Goal: Transaction & Acquisition: Register for event/course

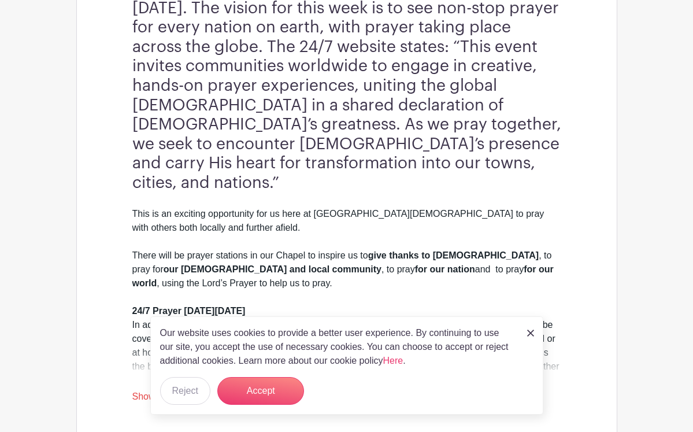
scroll to position [370, 0]
click at [271, 391] on button "Accept" at bounding box center [260, 391] width 87 height 28
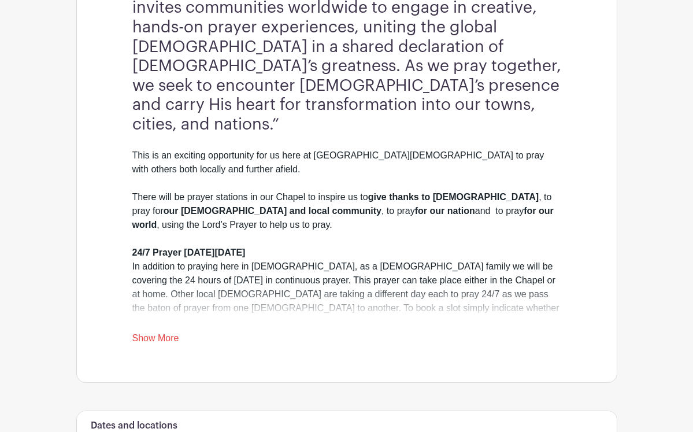
scroll to position [437, 0]
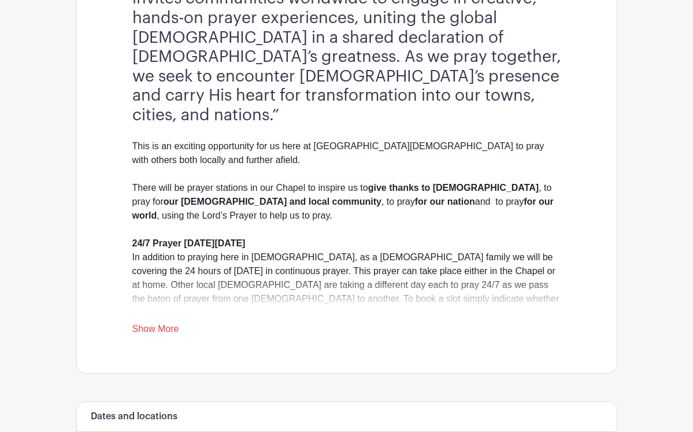
click at [171, 324] on link "Show More" at bounding box center [155, 331] width 47 height 14
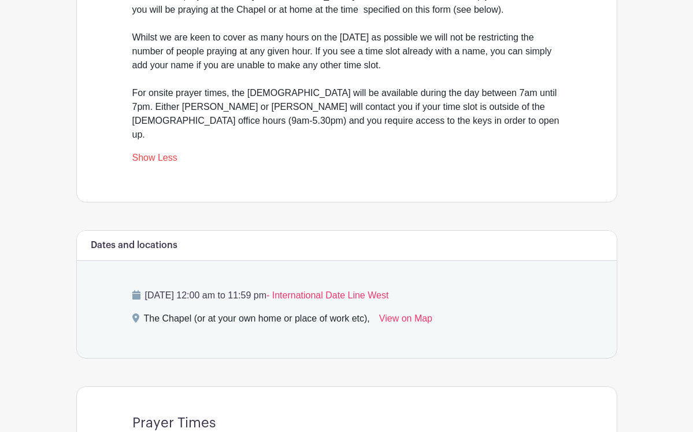
scroll to position [742, 0]
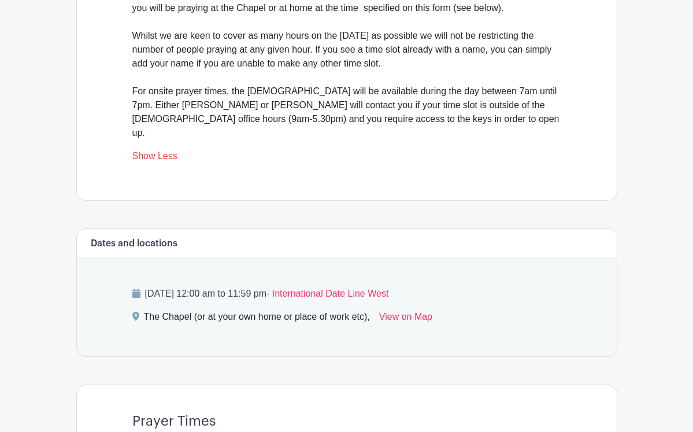
click at [388, 288] on span "- International Date Line West" at bounding box center [327, 293] width 122 height 10
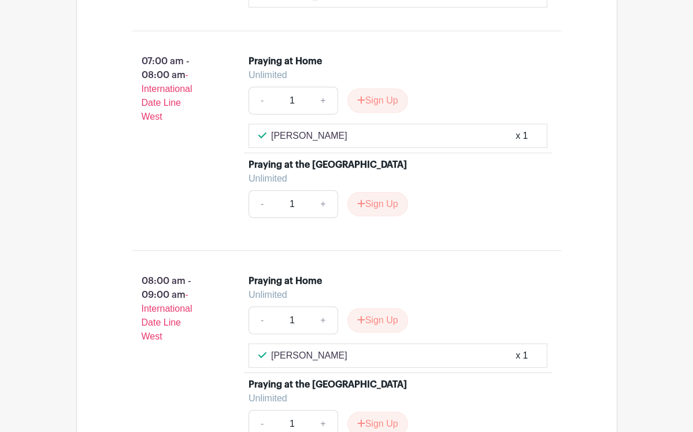
scroll to position [2049, 0]
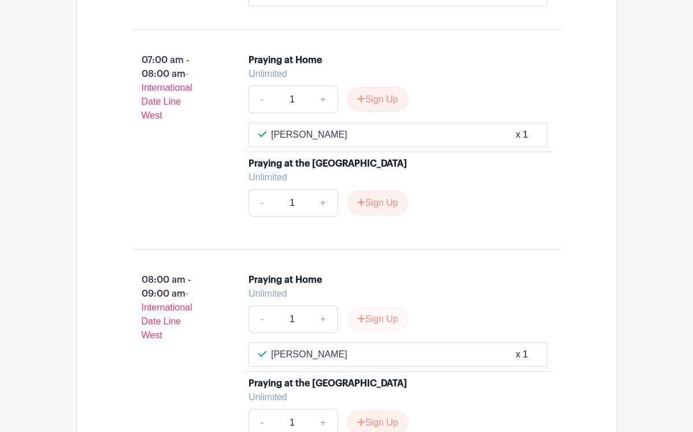
click at [373, 307] on button "Sign Up" at bounding box center [377, 319] width 61 height 24
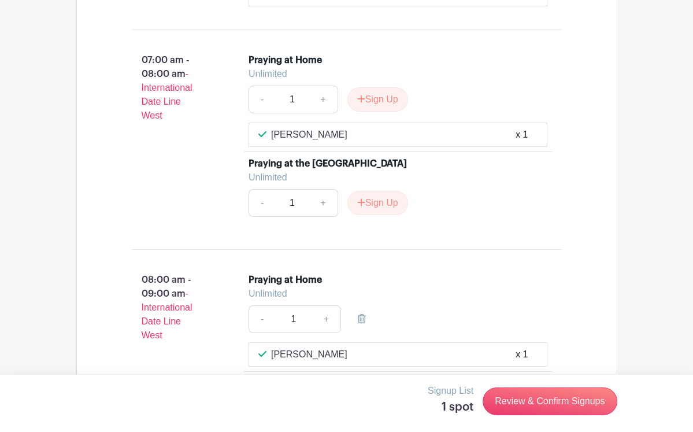
click at [370, 347] on div "[PERSON_NAME] x 1" at bounding box center [397, 354] width 279 height 14
click at [327, 305] on link "+" at bounding box center [326, 319] width 29 height 28
type input "2"
click at [356, 347] on div "[PERSON_NAME] x 1" at bounding box center [397, 354] width 279 height 14
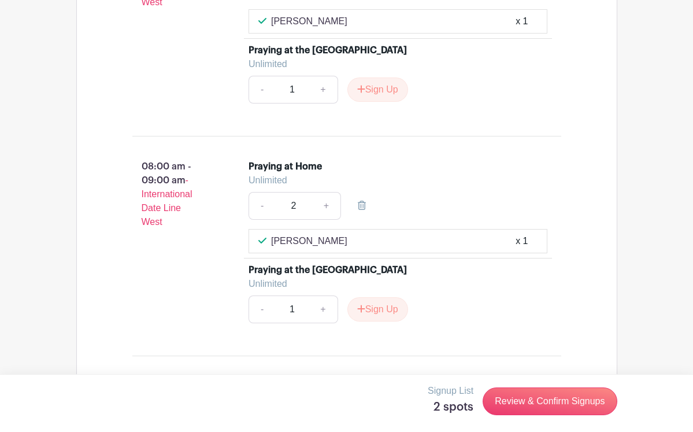
scroll to position [2156, 0]
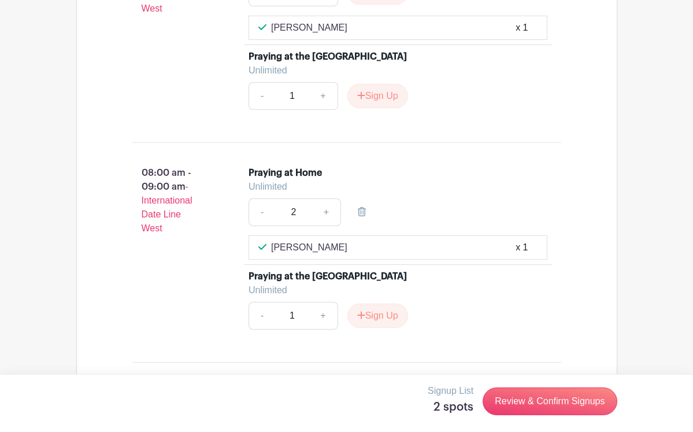
click at [376, 240] on div "[PERSON_NAME] x 1" at bounding box center [397, 247] width 279 height 14
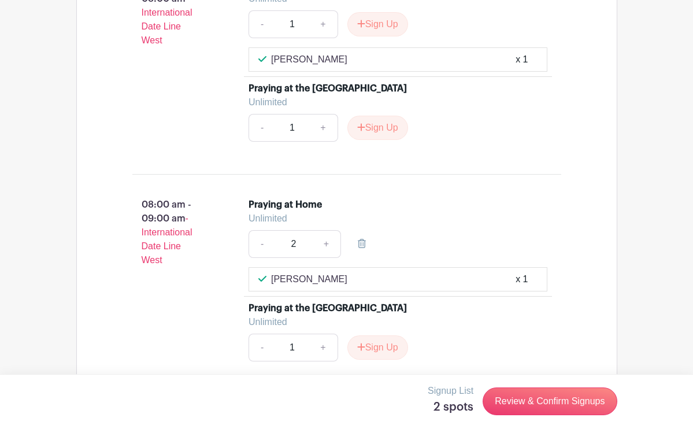
scroll to position [2124, 0]
click at [393, 272] on div "[PERSON_NAME] x 1" at bounding box center [397, 279] width 279 height 14
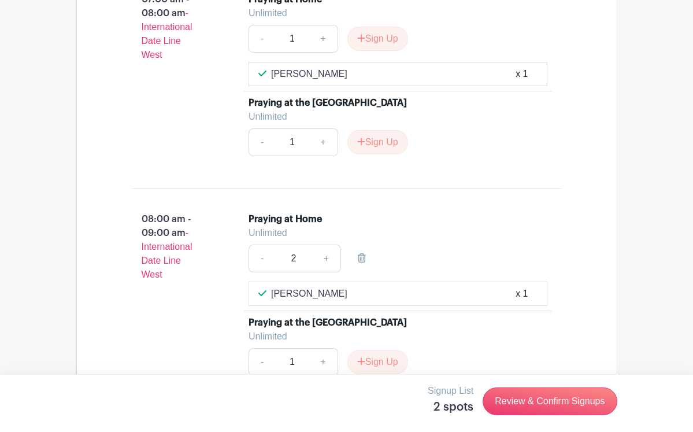
scroll to position [2110, 0]
click at [369, 286] on div "[PERSON_NAME] x 1" at bounding box center [397, 293] width 279 height 14
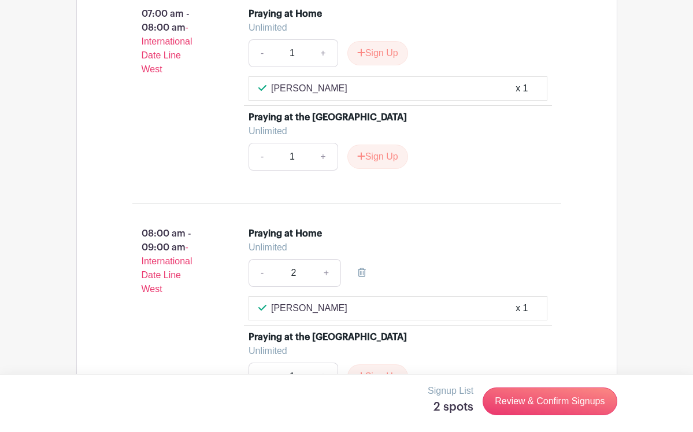
scroll to position [2095, 0]
click at [519, 395] on link "Review & Confirm Signups" at bounding box center [549, 401] width 134 height 28
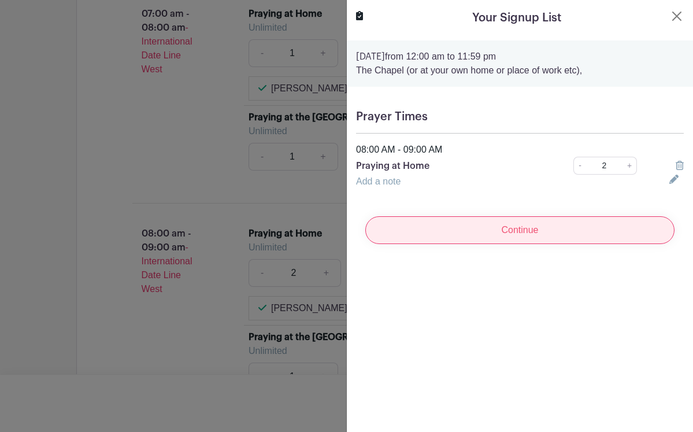
click at [524, 231] on input "Continue" at bounding box center [519, 230] width 309 height 28
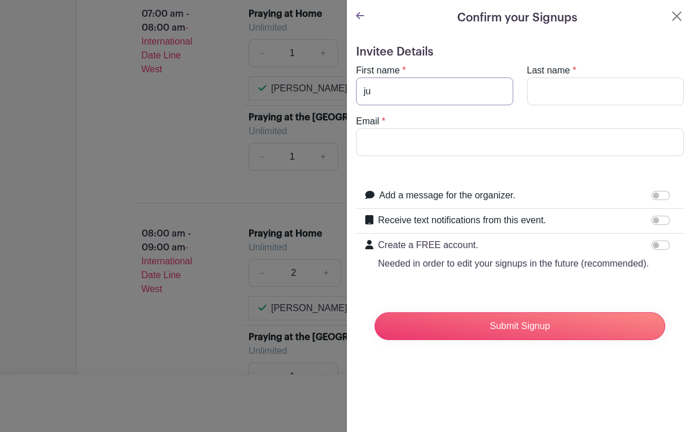
type input "jud"
type input "[PERSON_NAME]"
type input "Price"
type input "[PERSON_NAME][EMAIL_ADDRESS][DOMAIN_NAME]"
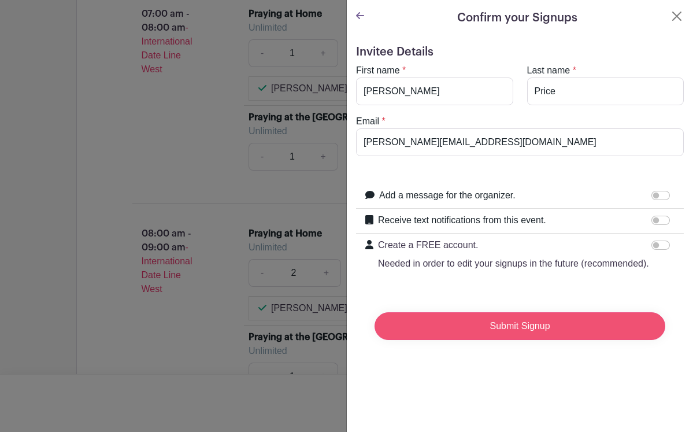
click at [490, 327] on input "Submit Signup" at bounding box center [519, 326] width 291 height 28
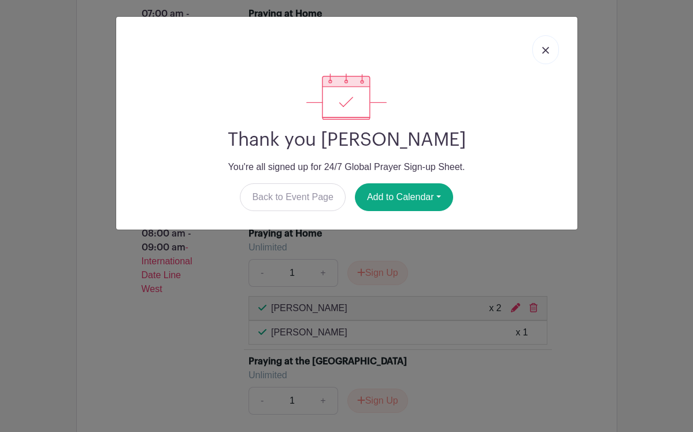
click at [543, 52] on img at bounding box center [545, 50] width 7 height 7
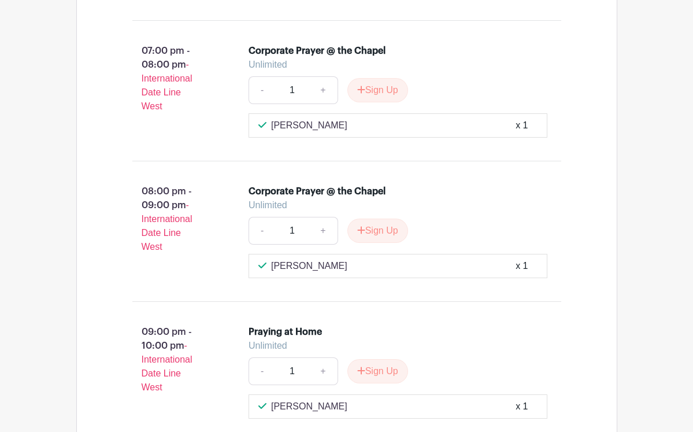
scroll to position [4640, 0]
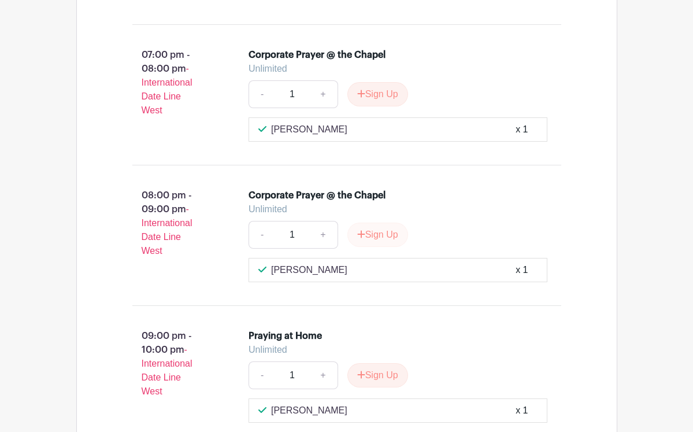
click at [387, 222] on button "Sign Up" at bounding box center [377, 234] width 61 height 24
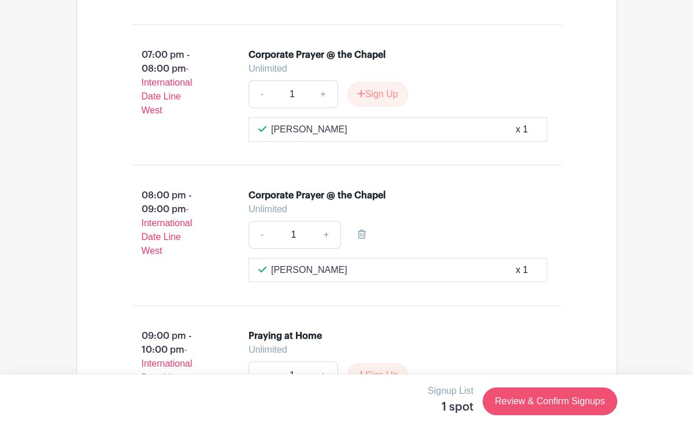
click at [534, 399] on link "Review & Confirm Signups" at bounding box center [549, 401] width 134 height 28
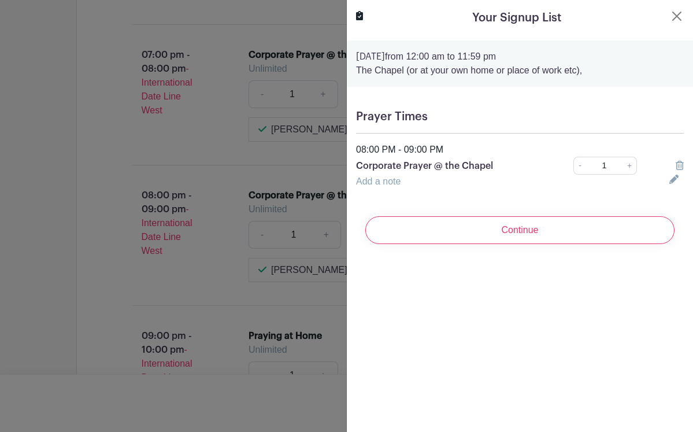
click at [630, 164] on link "+" at bounding box center [629, 166] width 14 height 18
type input "2"
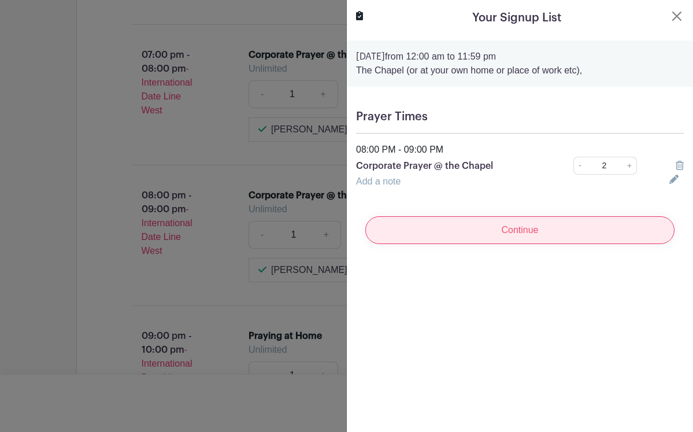
click at [571, 227] on input "Continue" at bounding box center [519, 230] width 309 height 28
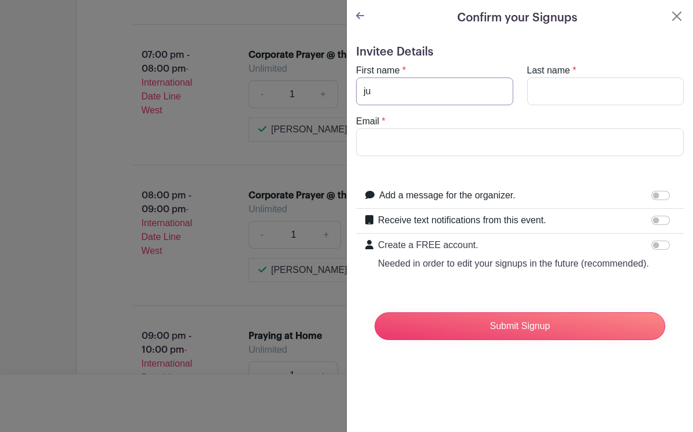
type input "jud"
type input "[PERSON_NAME]"
type input "Price"
type input "[PERSON_NAME][EMAIL_ADDRESS][DOMAIN_NAME]"
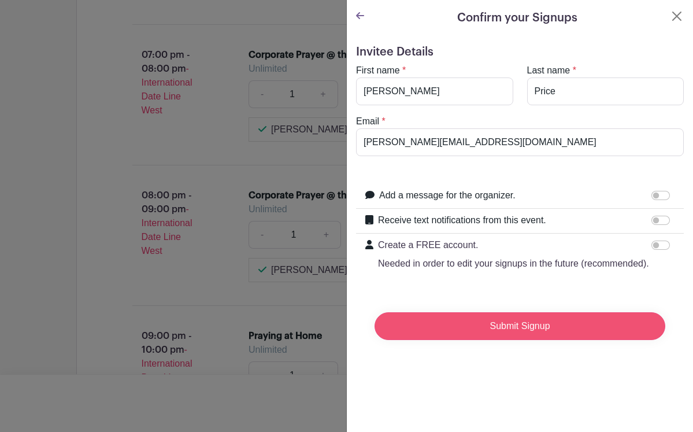
click at [507, 324] on input "Submit Signup" at bounding box center [519, 326] width 291 height 28
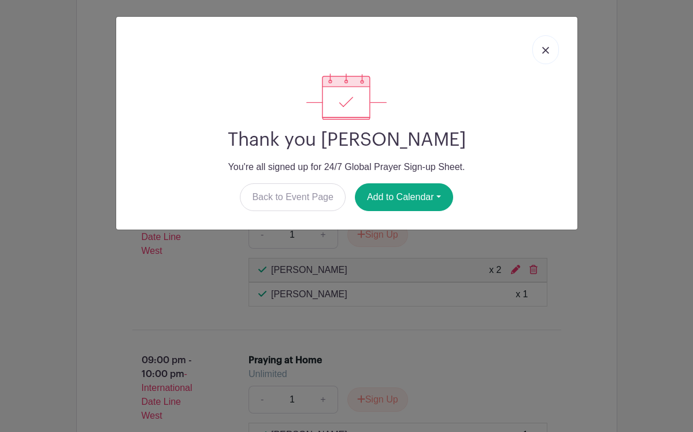
click at [545, 50] on img at bounding box center [545, 50] width 7 height 7
